Goal: Register for event/course

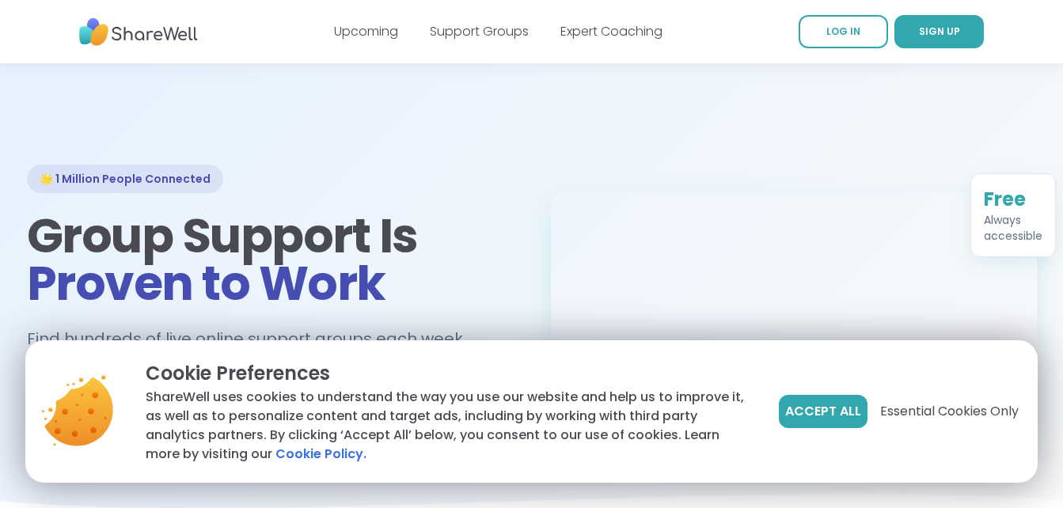
click at [804, 418] on span "Accept All" at bounding box center [823, 411] width 76 height 19
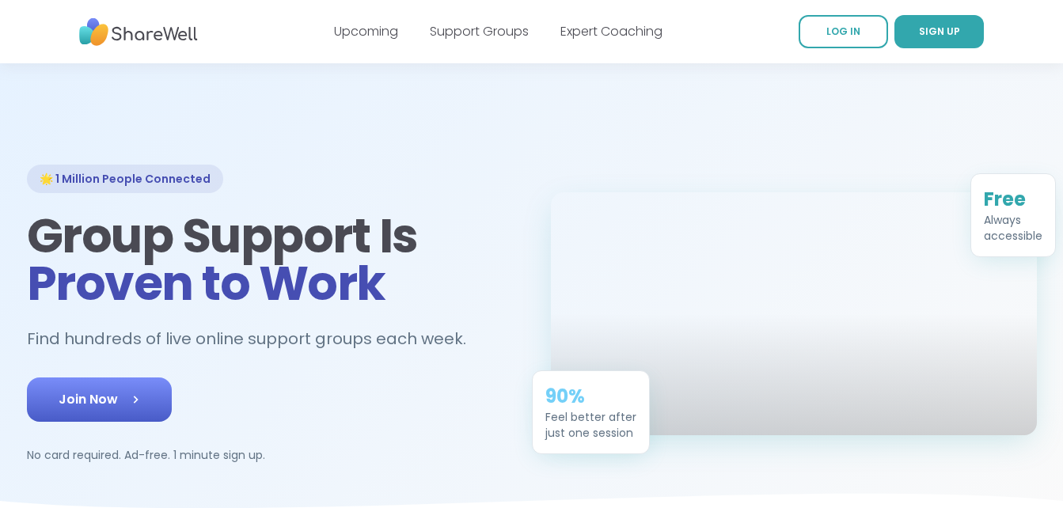
click at [111, 410] on link "Join Now" at bounding box center [99, 399] width 145 height 44
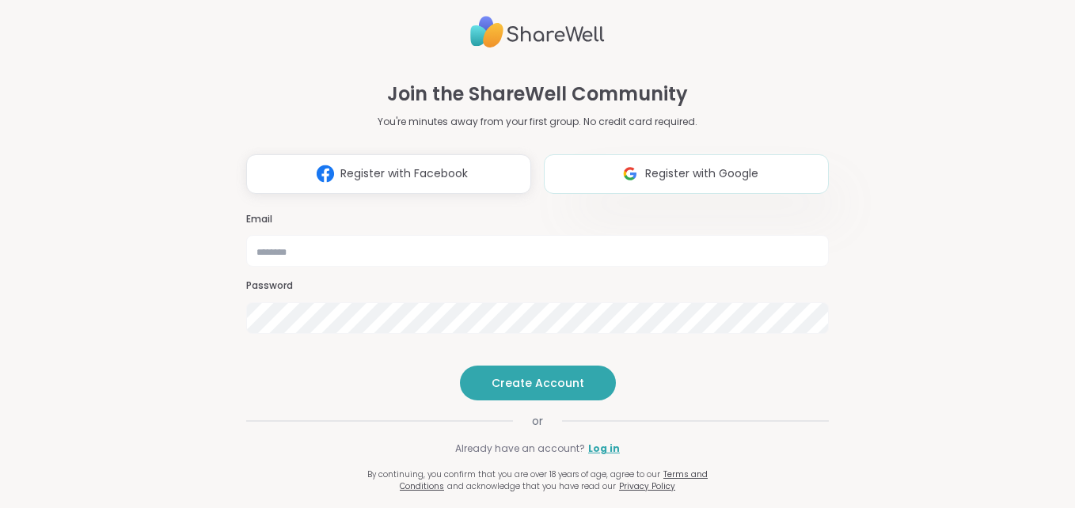
click at [670, 165] on span "Register with Google" at bounding box center [701, 173] width 113 height 17
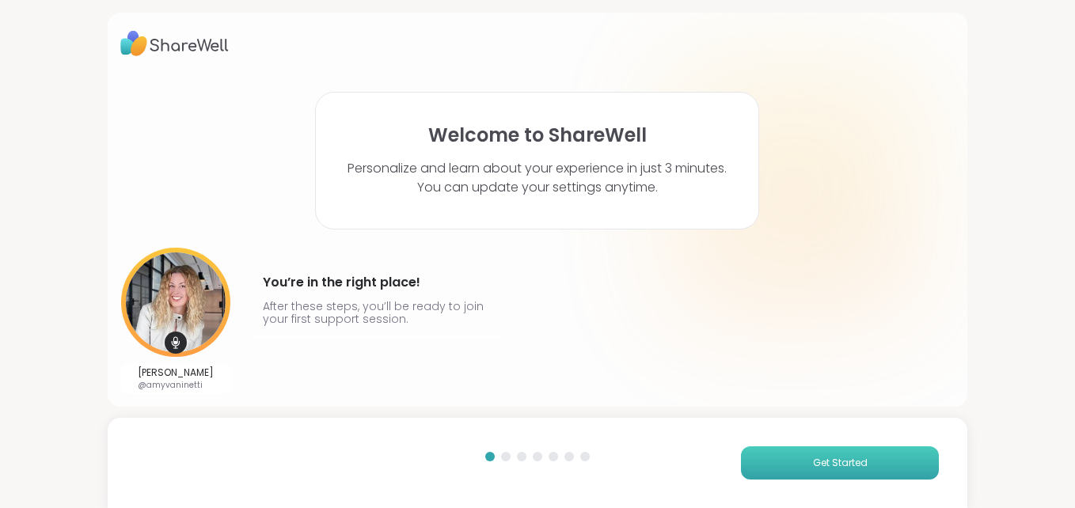
click at [823, 452] on button "Get Started" at bounding box center [840, 462] width 198 height 33
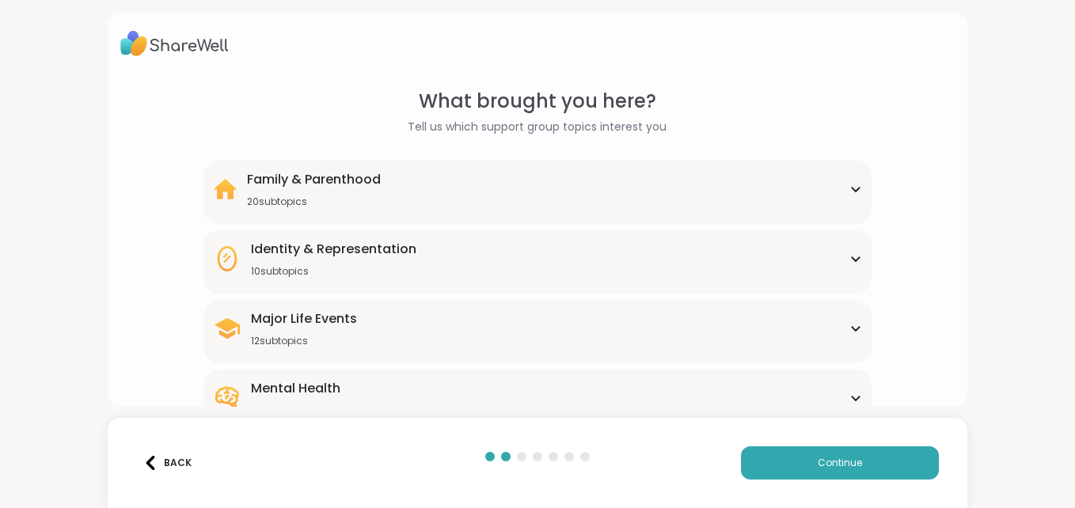
click at [794, 383] on div "Mental Health 42 subtopics" at bounding box center [537, 398] width 649 height 38
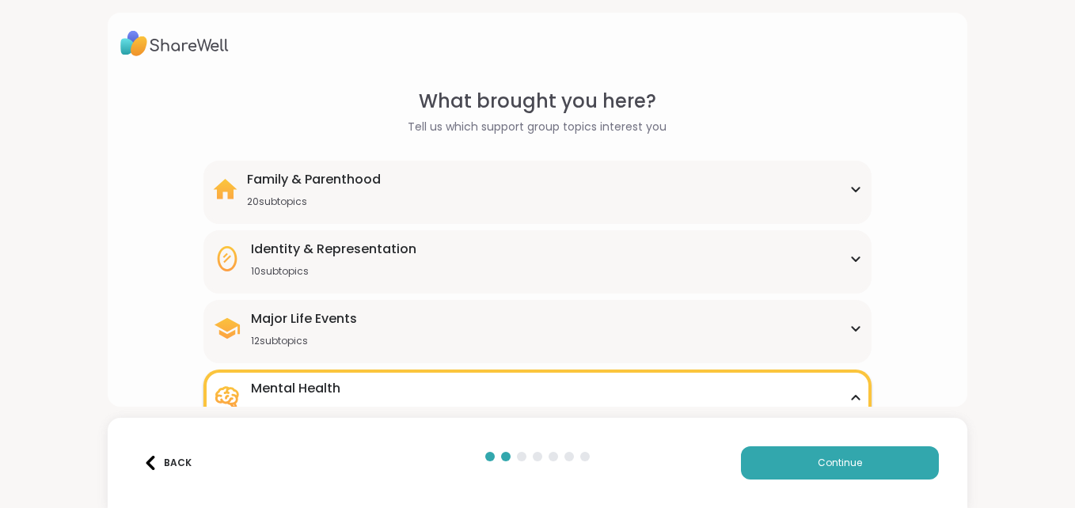
drag, startPoint x: 1069, startPoint y: 117, endPoint x: 1070, endPoint y: 203, distance: 86.3
click at [1070, 203] on html "What brought you here? Tell us which support group topics interest you Family &…" at bounding box center [537, 254] width 1075 height 508
click at [598, 349] on div "Major Life Events 12 subtopics Abandonment Grief Healing Layoffs Life events Lo…" at bounding box center [537, 331] width 668 height 63
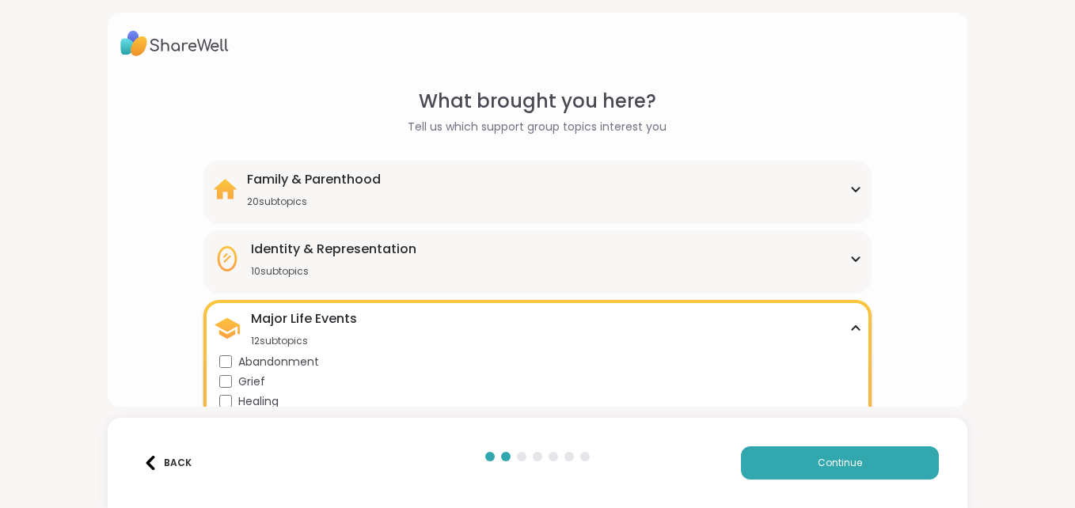
click at [561, 309] on div "Major Life Events 12 subtopics" at bounding box center [537, 328] width 649 height 38
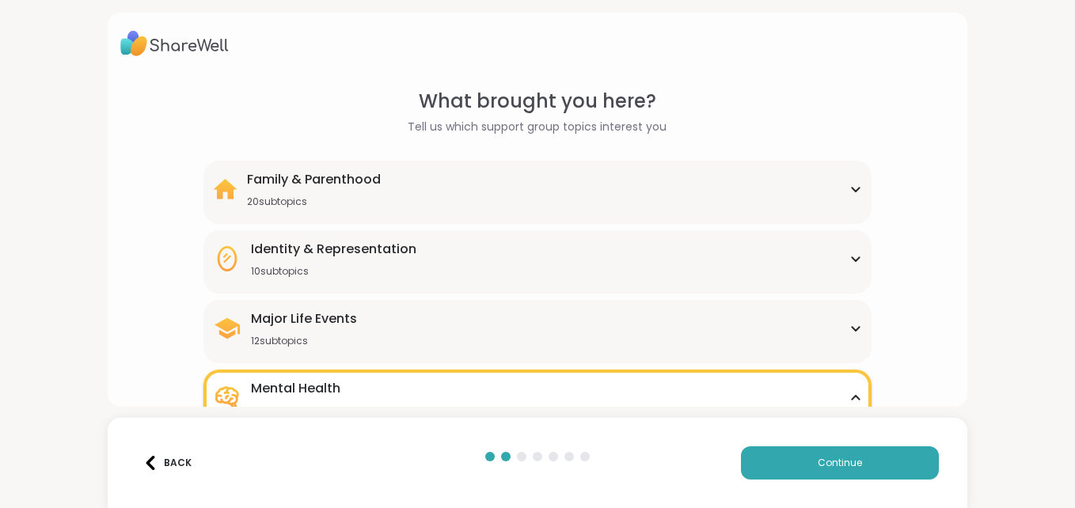
click at [410, 105] on div "What brought you here? Tell us which support group topics interest you" at bounding box center [537, 111] width 259 height 48
click at [840, 462] on span "Continue" at bounding box center [839, 463] width 44 height 14
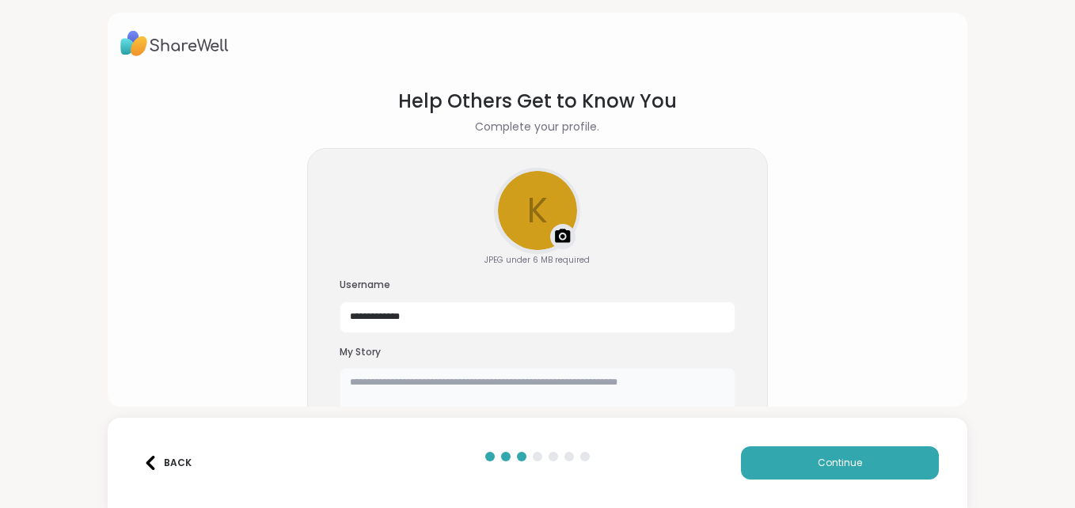
click at [677, 380] on textarea at bounding box center [537, 393] width 396 height 51
type textarea "**********"
click at [768, 381] on section "**********" at bounding box center [537, 258] width 834 height 369
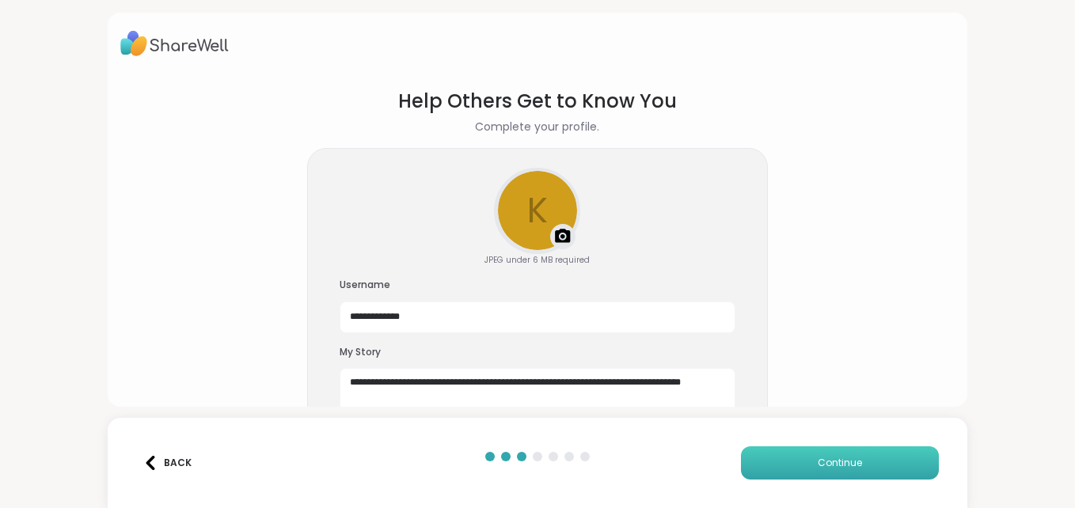
click at [798, 462] on button "Continue" at bounding box center [840, 462] width 198 height 33
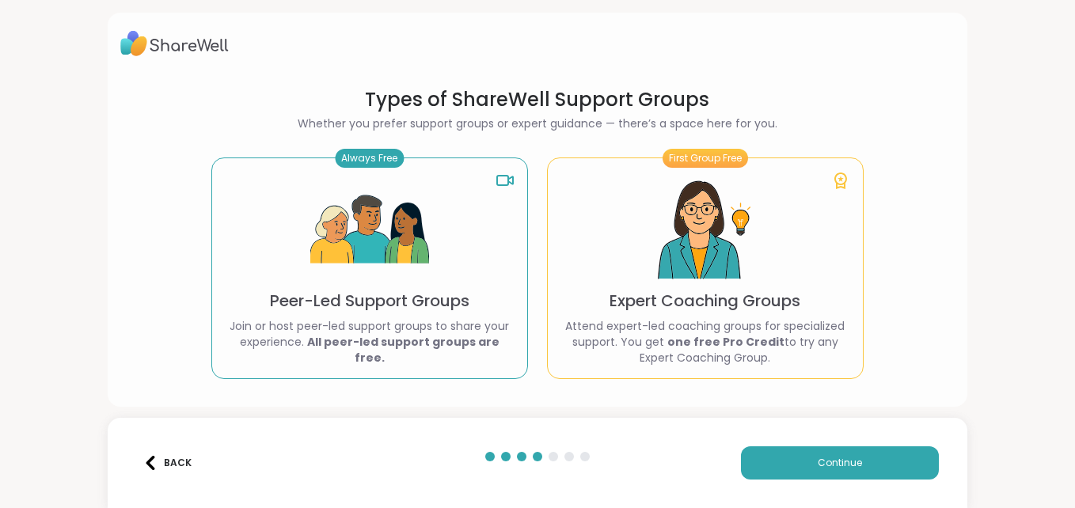
click at [376, 221] on img at bounding box center [369, 230] width 119 height 119
click at [410, 331] on p "Join or host peer-led support groups to share your experience. All peer-led sup…" at bounding box center [370, 341] width 290 height 47
click at [765, 463] on button "Continue" at bounding box center [840, 462] width 198 height 33
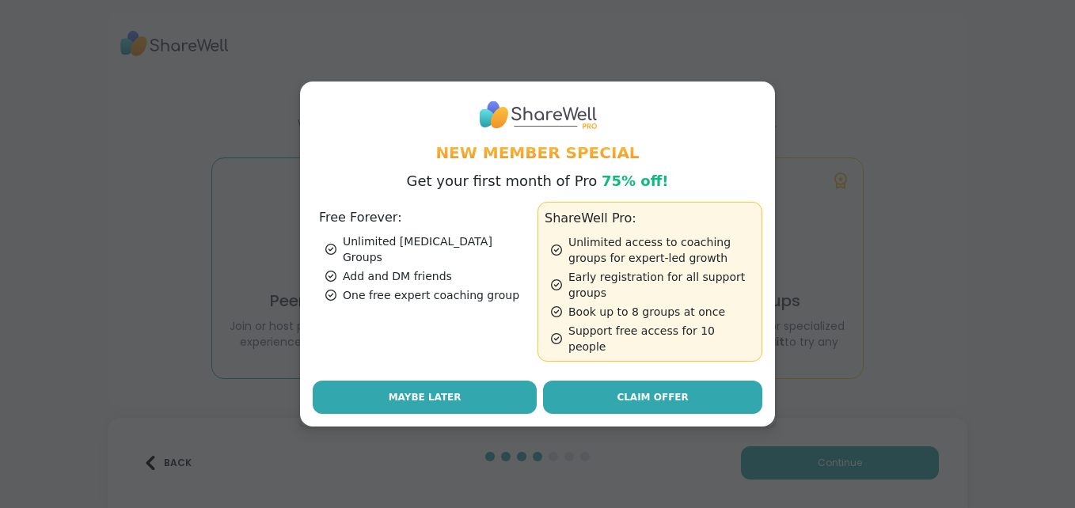
click at [409, 381] on button "Maybe Later" at bounding box center [425, 397] width 224 height 33
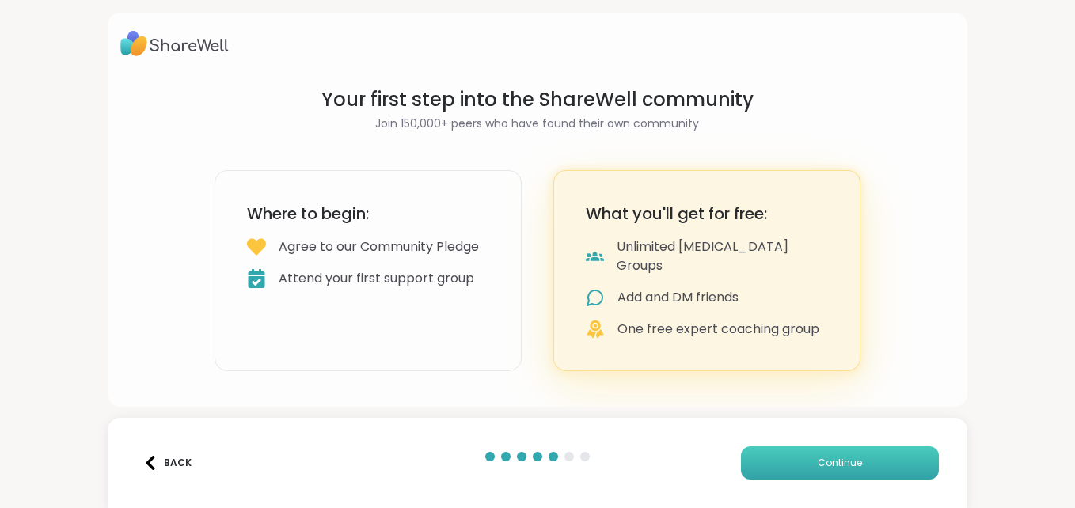
click at [798, 457] on button "Continue" at bounding box center [840, 462] width 198 height 33
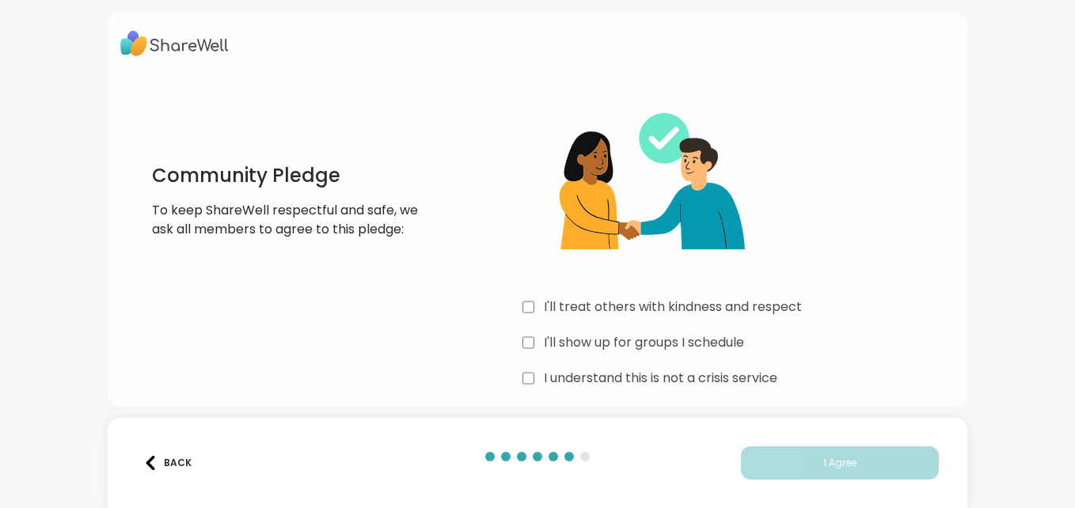
click at [552, 313] on label "I'll treat others with kindness and respect" at bounding box center [673, 307] width 258 height 19
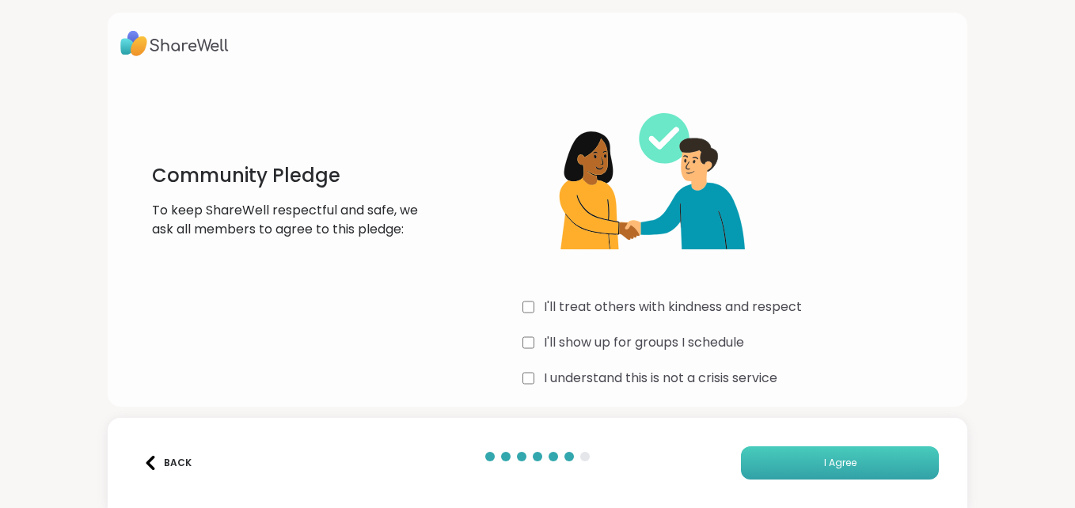
click at [786, 462] on button "I Agree" at bounding box center [840, 462] width 198 height 33
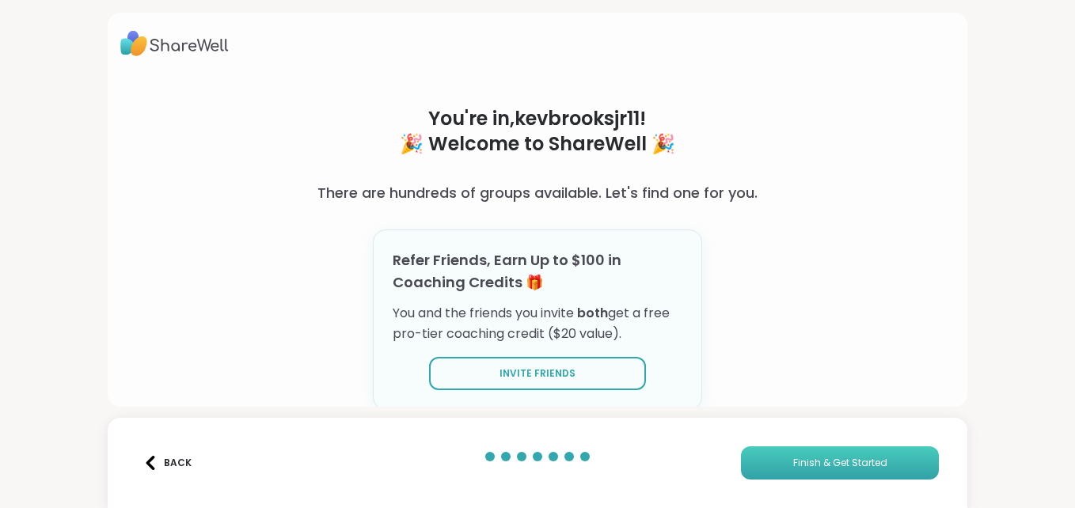
click at [793, 462] on span "Finish & Get Started" at bounding box center [840, 463] width 94 height 14
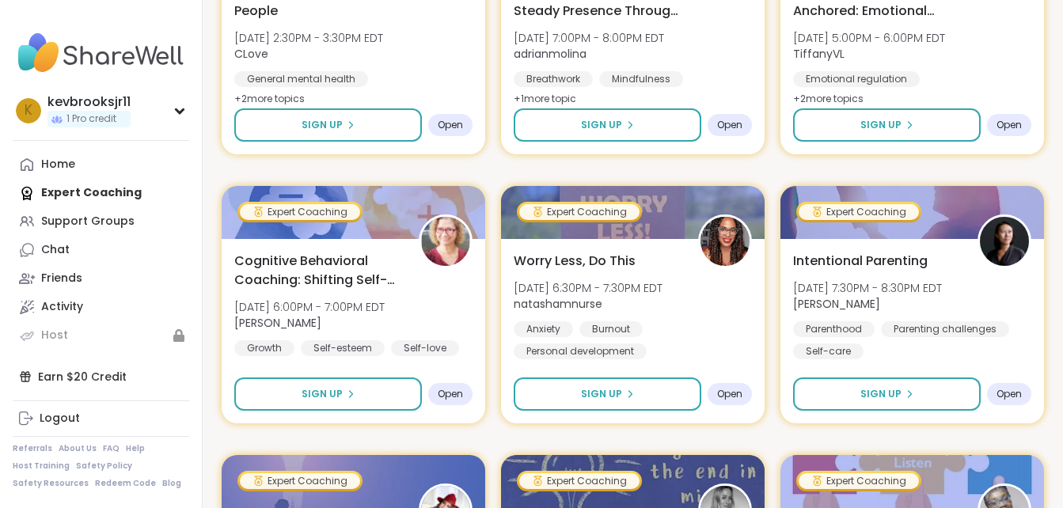
scroll to position [2035, 0]
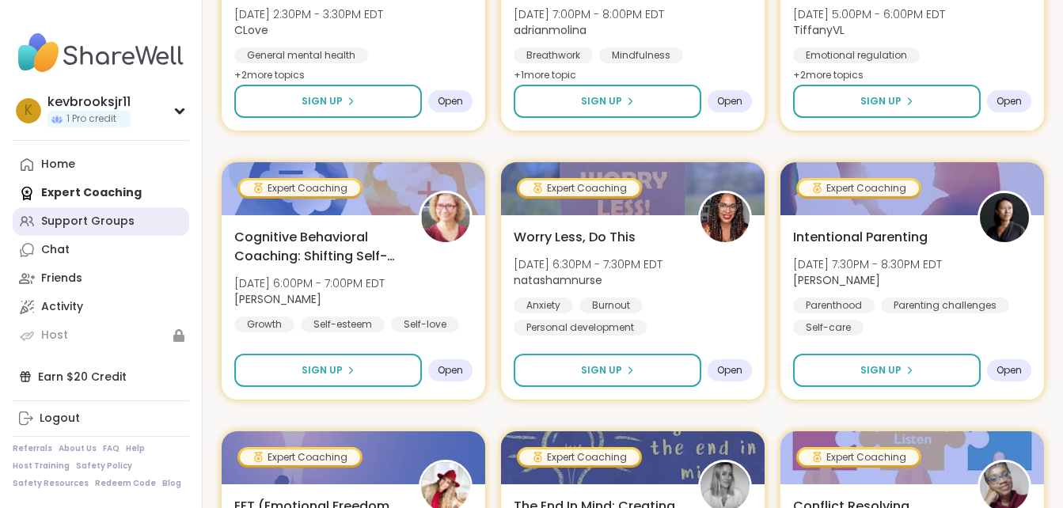
click at [127, 229] on div "Support Groups" at bounding box center [87, 222] width 93 height 16
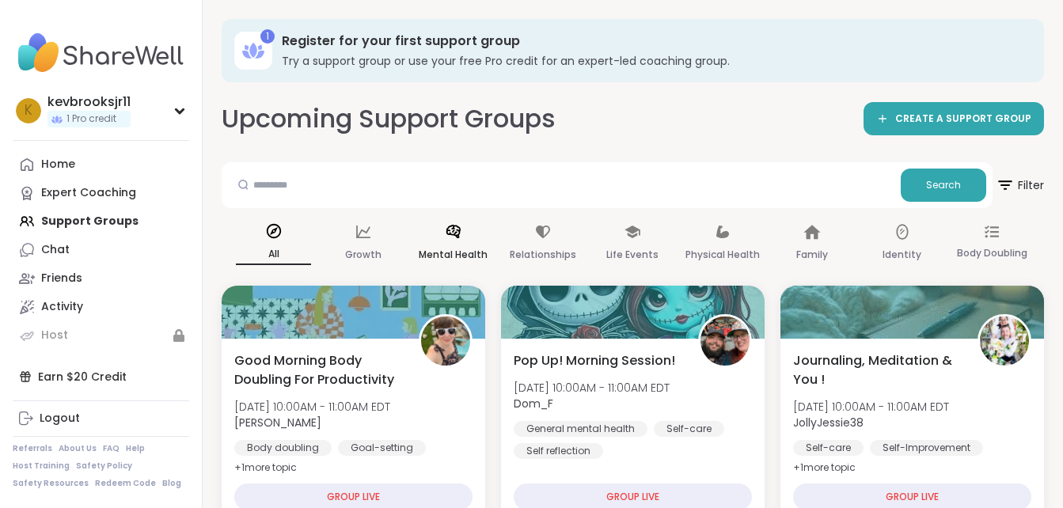
click at [457, 243] on div "Mental Health" at bounding box center [452, 243] width 75 height 59
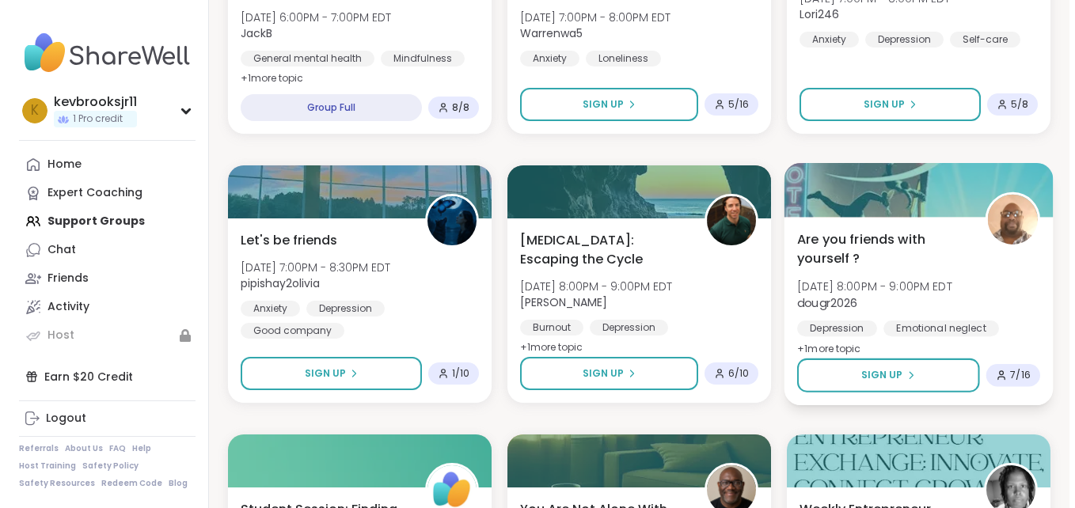
scroll to position [1774, 0]
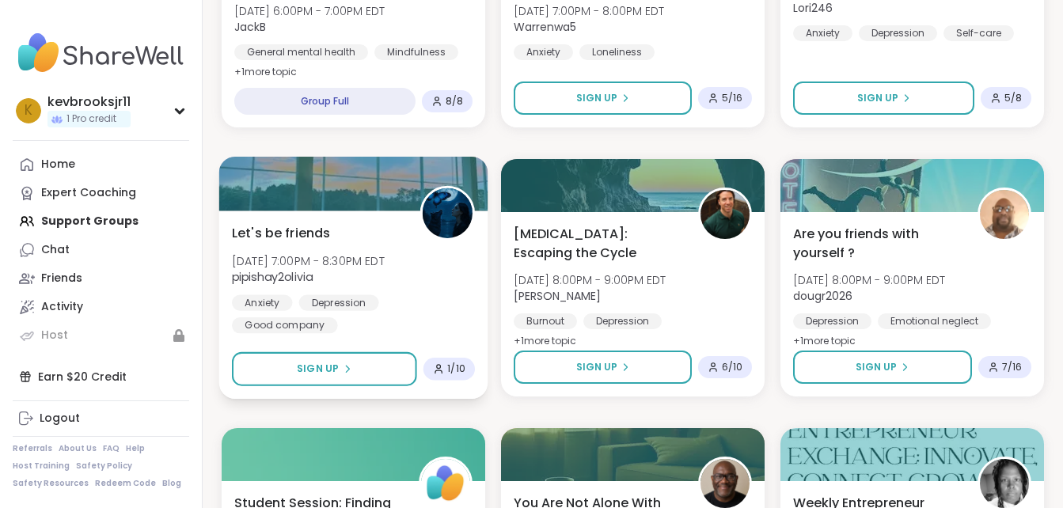
click at [446, 369] on div "1 / 10" at bounding box center [449, 368] width 32 height 13
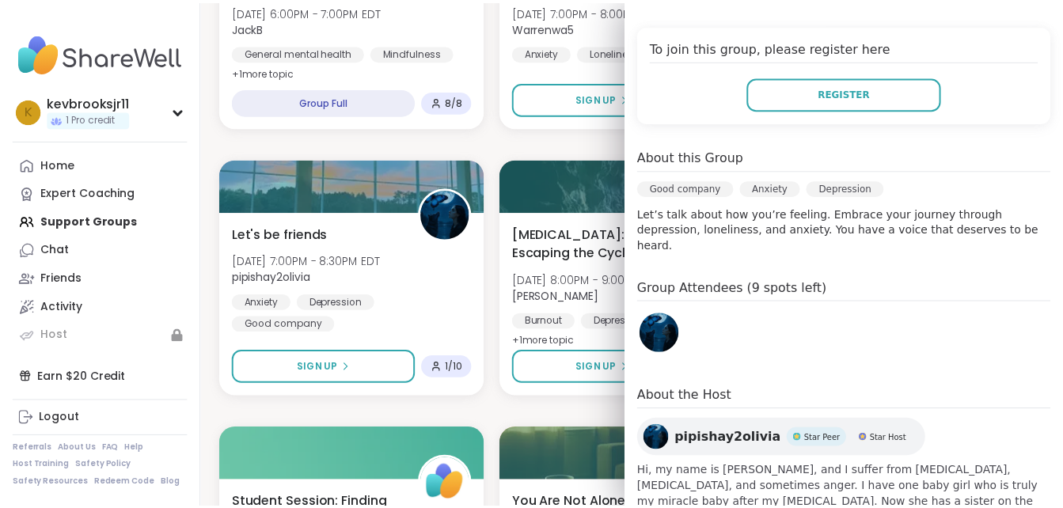
scroll to position [334, 0]
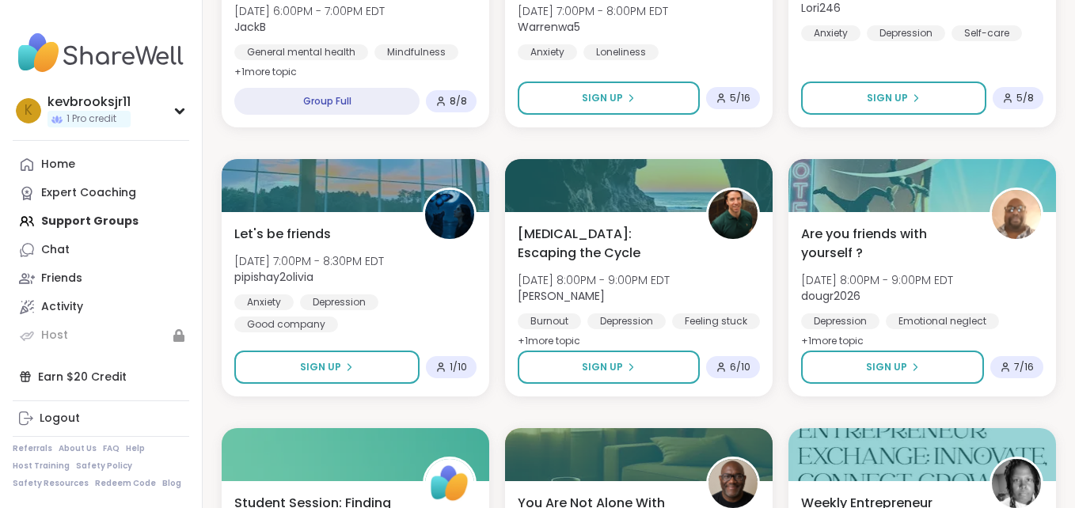
click at [494, 290] on div "Pop Up! Morning Session! [DATE] 10:00AM - 11:00AM EDT Dom_F General mental heal…" at bounding box center [639, 143] width 834 height 3197
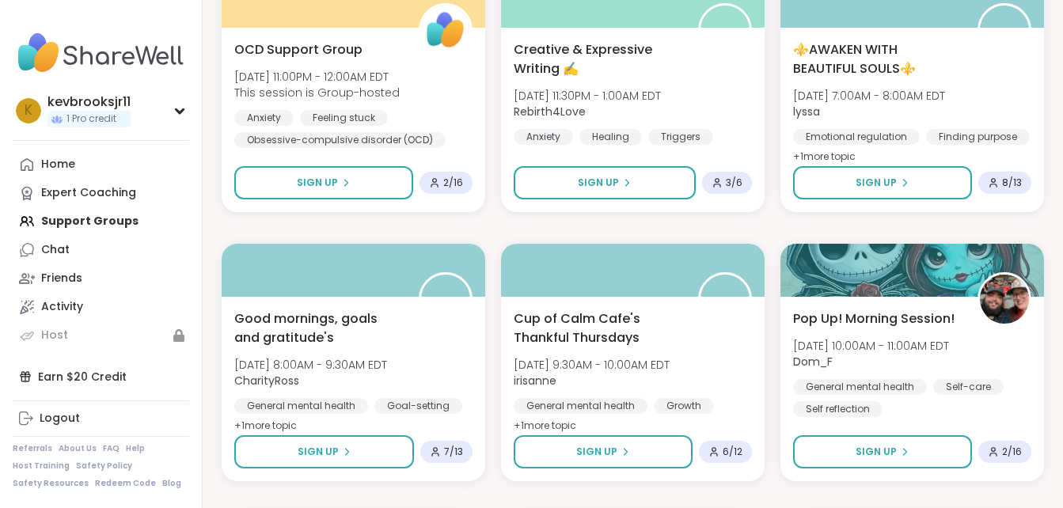
scroll to position [3073, 0]
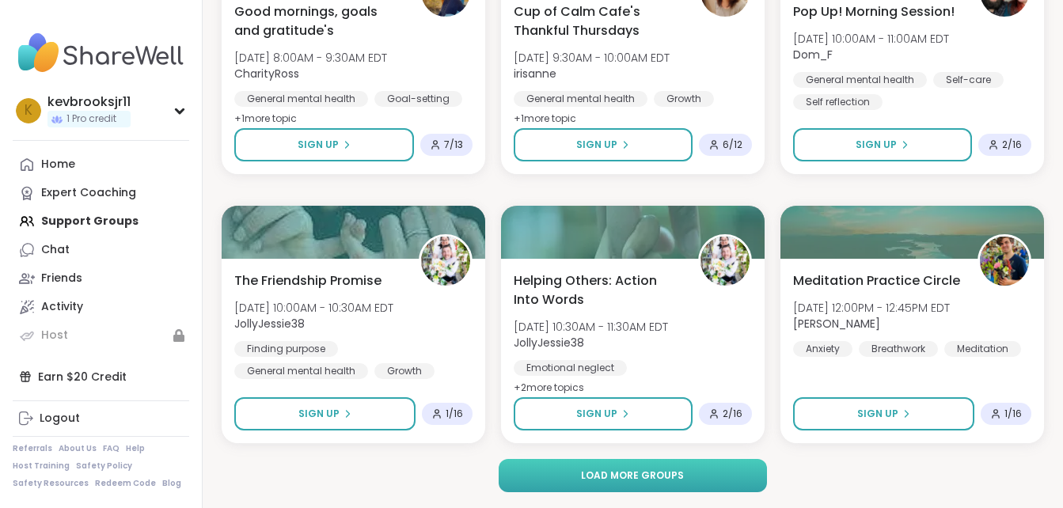
click at [740, 480] on button "Load more groups" at bounding box center [632, 475] width 267 height 33
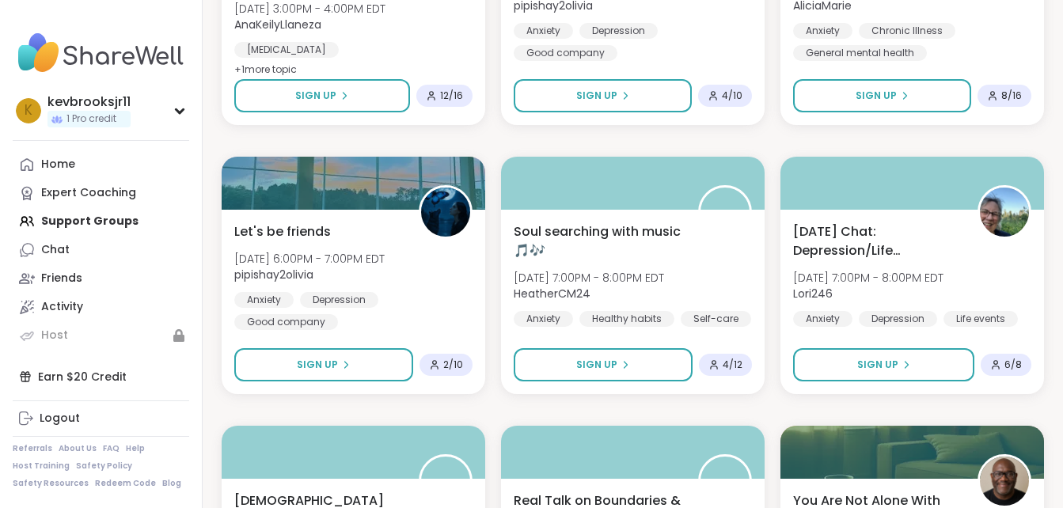
scroll to position [3918, 0]
